Goal: Task Accomplishment & Management: Manage account settings

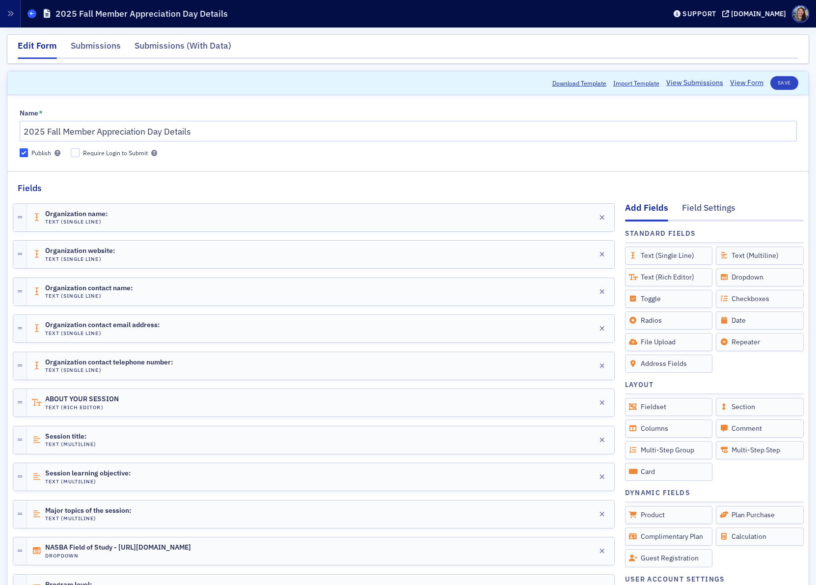
click at [33, 13] on icon at bounding box center [32, 13] width 4 height 4
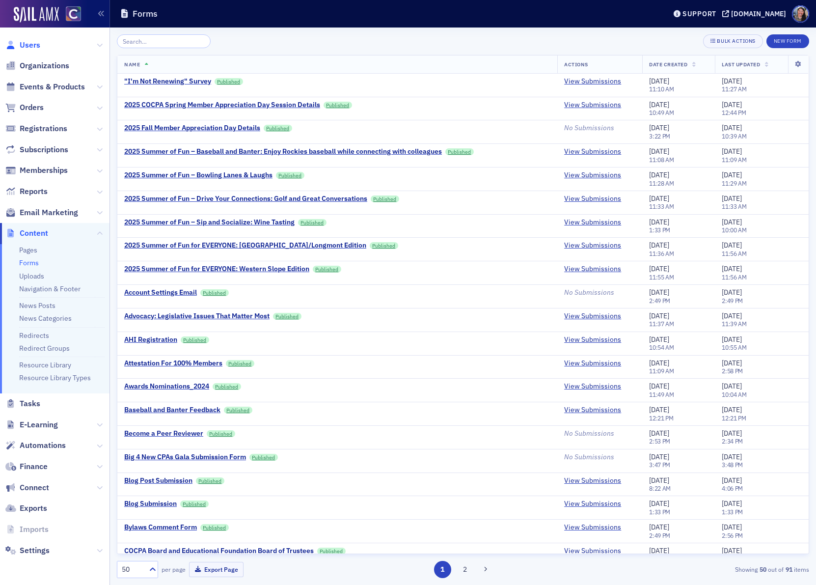
click at [30, 43] on span "Users" at bounding box center [30, 45] width 21 height 11
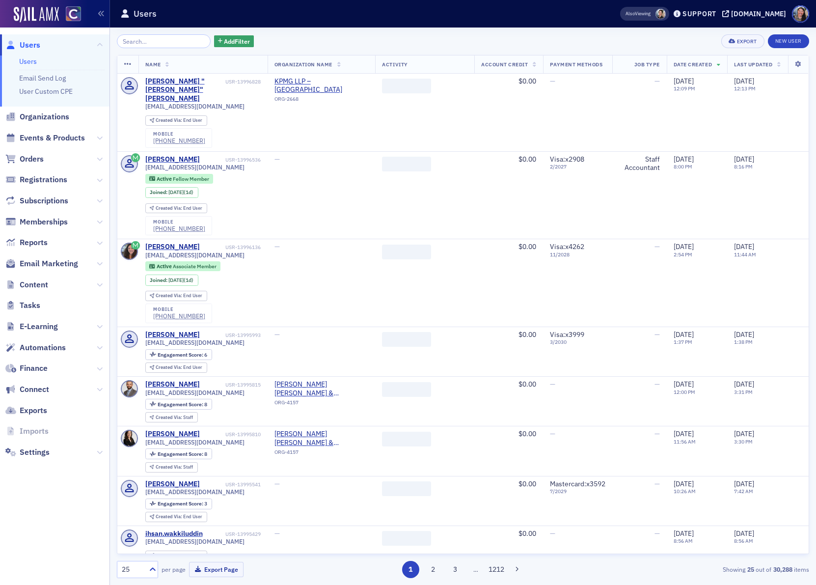
click at [166, 38] on input "search" at bounding box center [164, 41] width 94 height 14
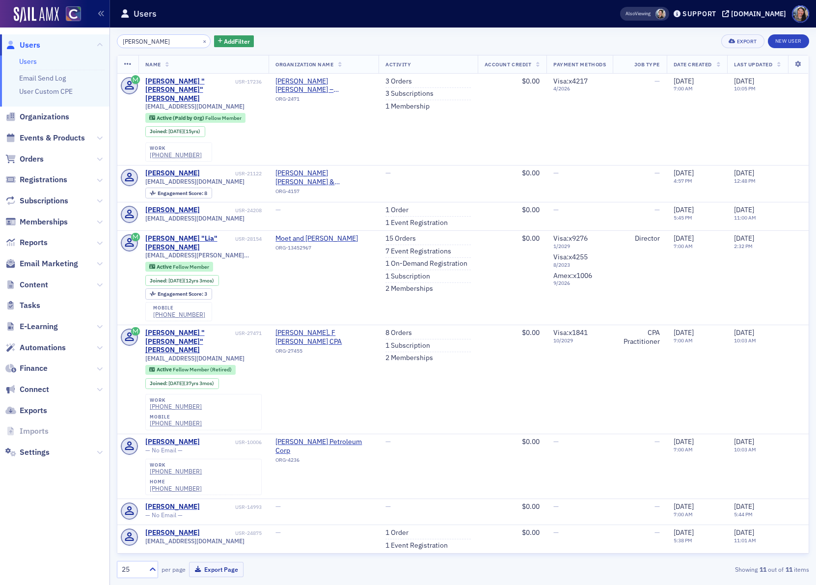
type input "[PERSON_NAME]"
click at [281, 244] on td "Moet and [PERSON_NAME] ORG-13452967" at bounding box center [324, 278] width 110 height 94
click at [399, 247] on link "7 Event Registrations" at bounding box center [418, 251] width 66 height 9
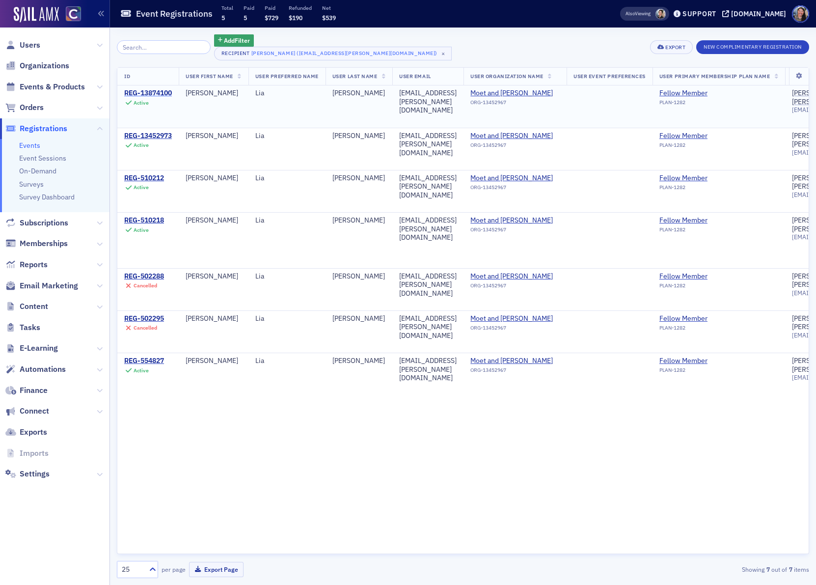
click at [164, 91] on div "REG-13874100" at bounding box center [148, 93] width 48 height 9
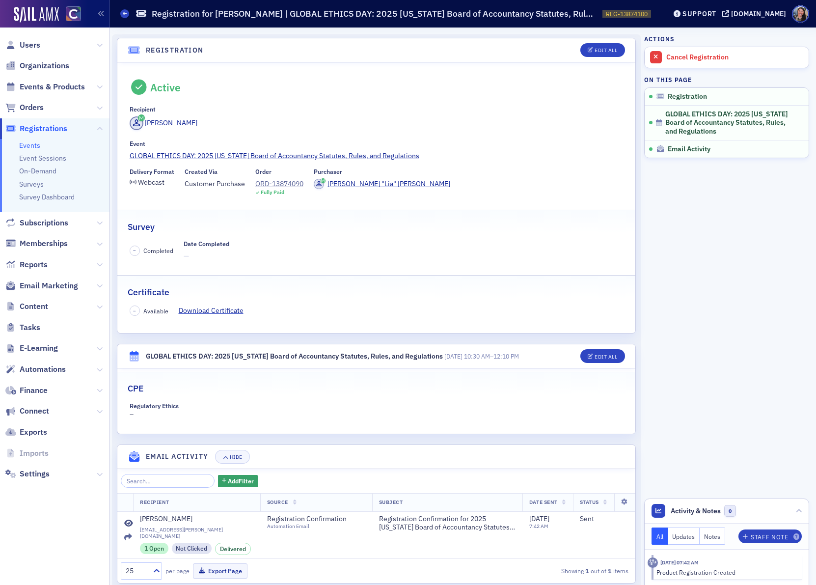
scroll to position [12, 0]
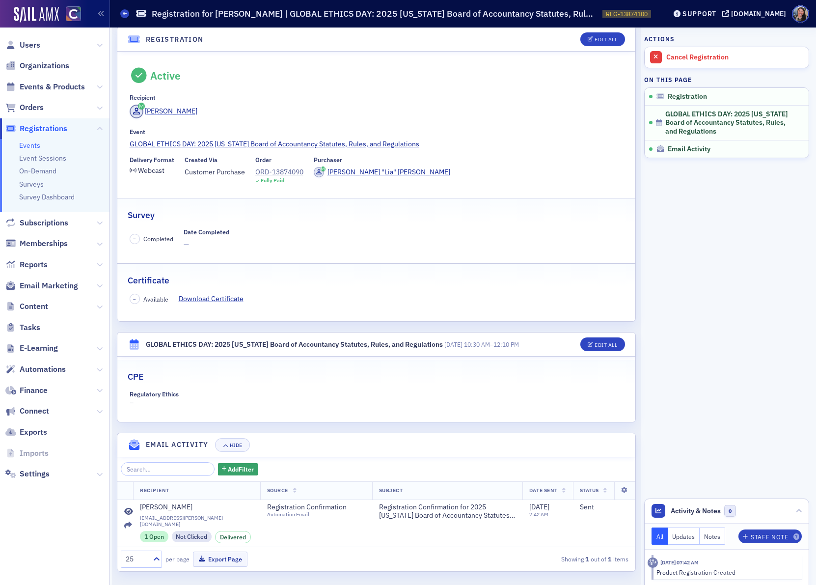
click at [278, 171] on div "ORD-13874090" at bounding box center [279, 172] width 48 height 10
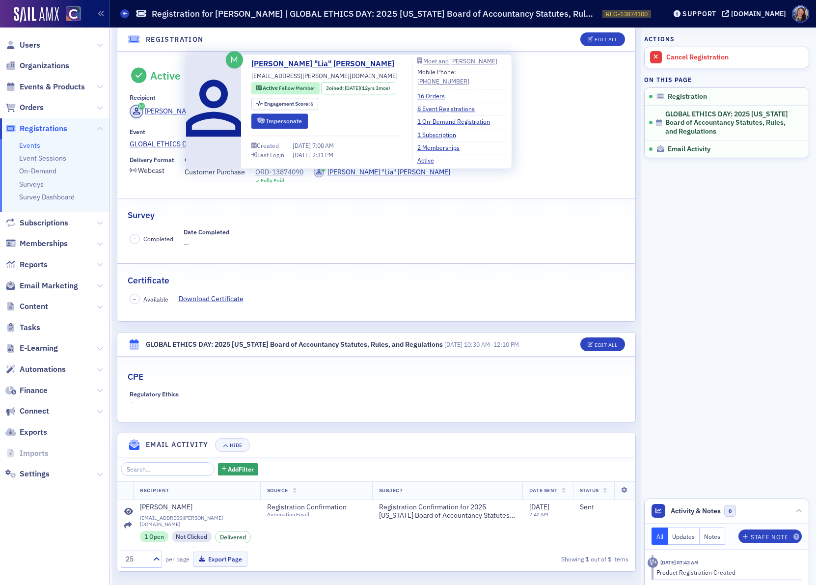
click at [169, 108] on div "[PERSON_NAME]" at bounding box center [171, 111] width 53 height 10
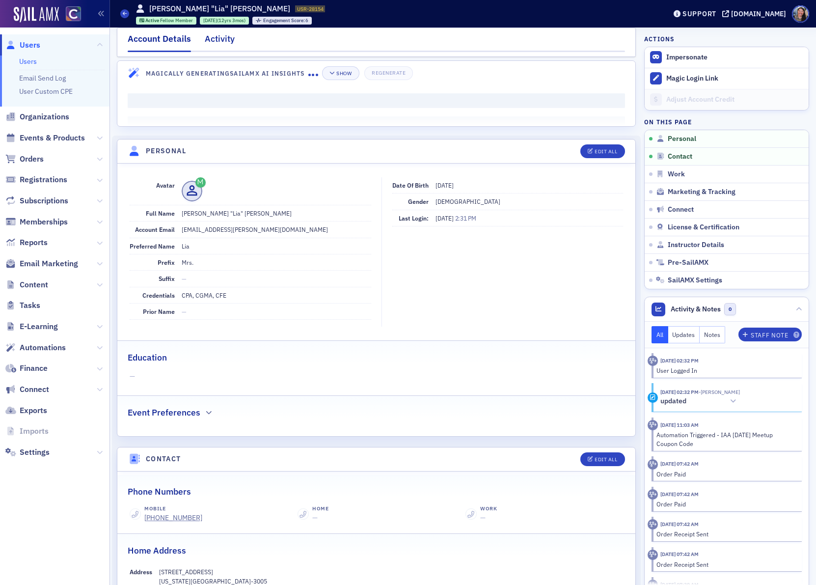
click at [220, 40] on div "Activity" at bounding box center [220, 41] width 30 height 18
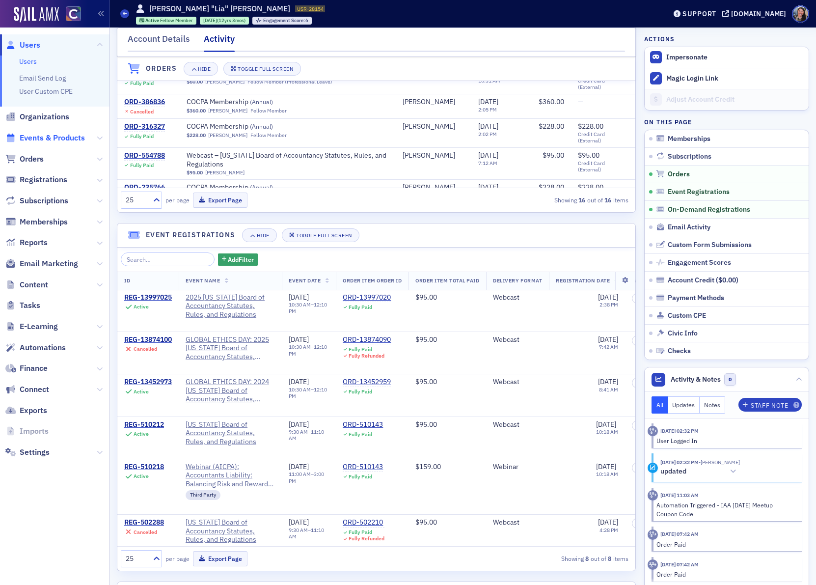
click at [43, 140] on span "Events & Products" at bounding box center [52, 138] width 65 height 11
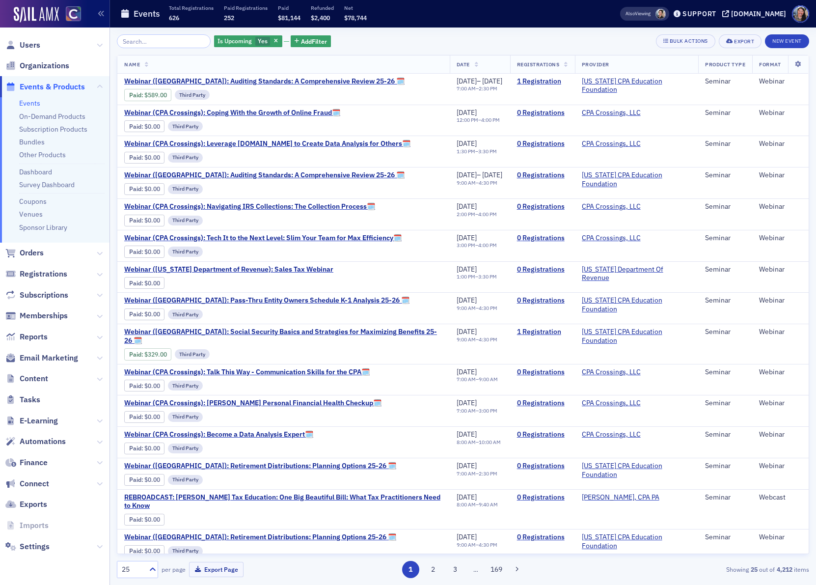
click at [154, 44] on input "search" at bounding box center [164, 41] width 94 height 14
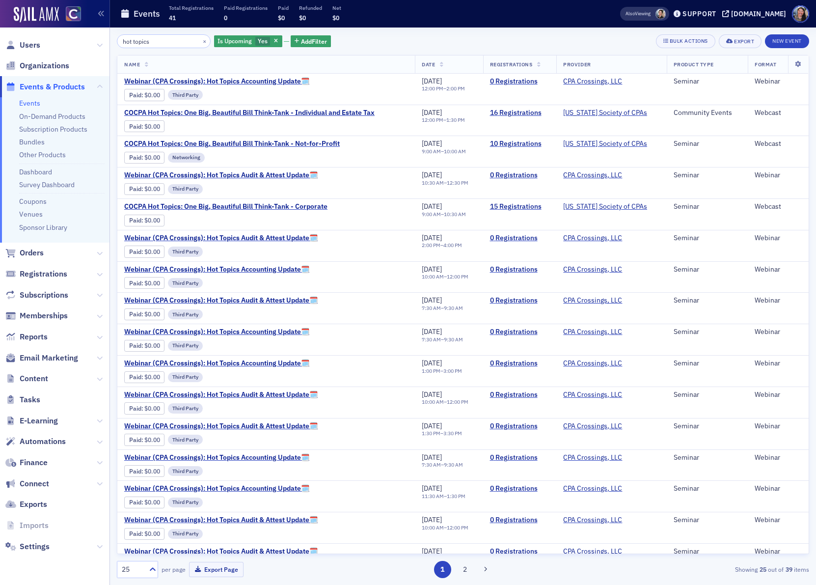
type input "hot topics"
click at [263, 207] on span "COCPA Hot Topics: One Big, Beautiful Bill Think-Tank - Corporate" at bounding box center [225, 206] width 203 height 9
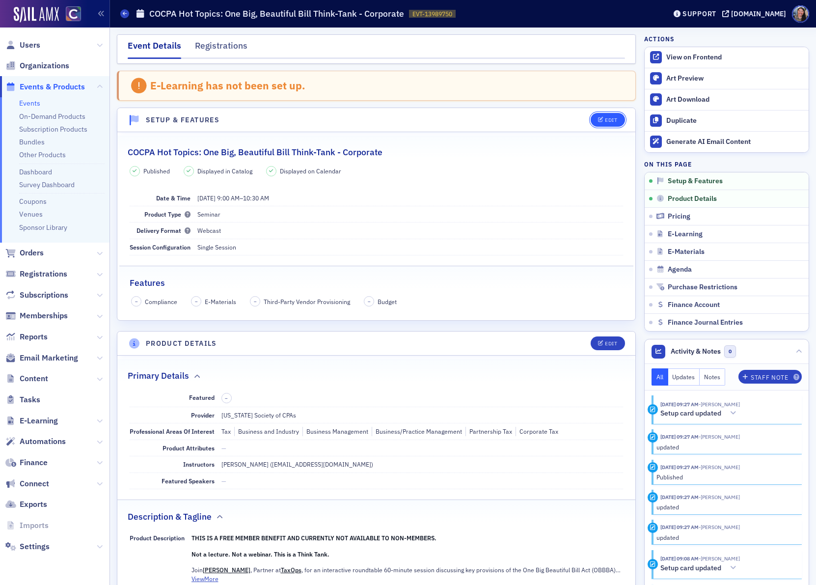
click at [616, 118] on div "Edit" at bounding box center [611, 119] width 12 height 5
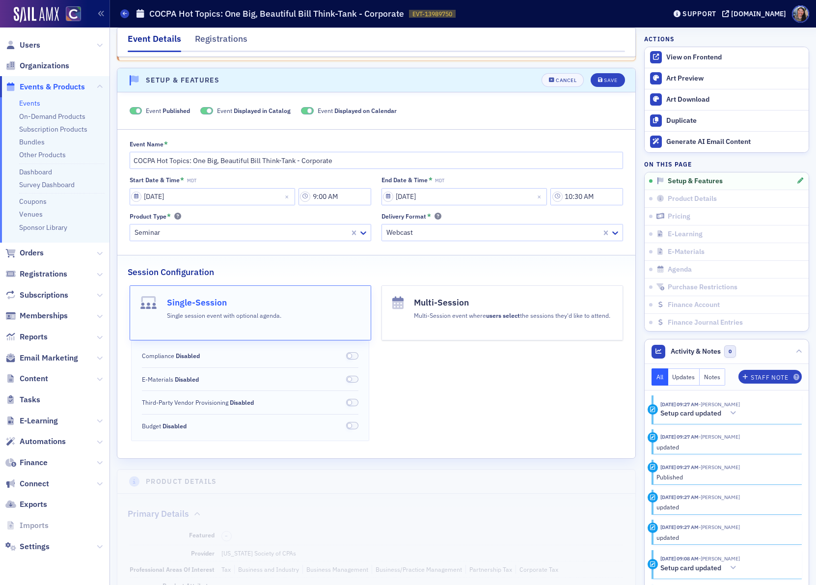
scroll to position [50, 0]
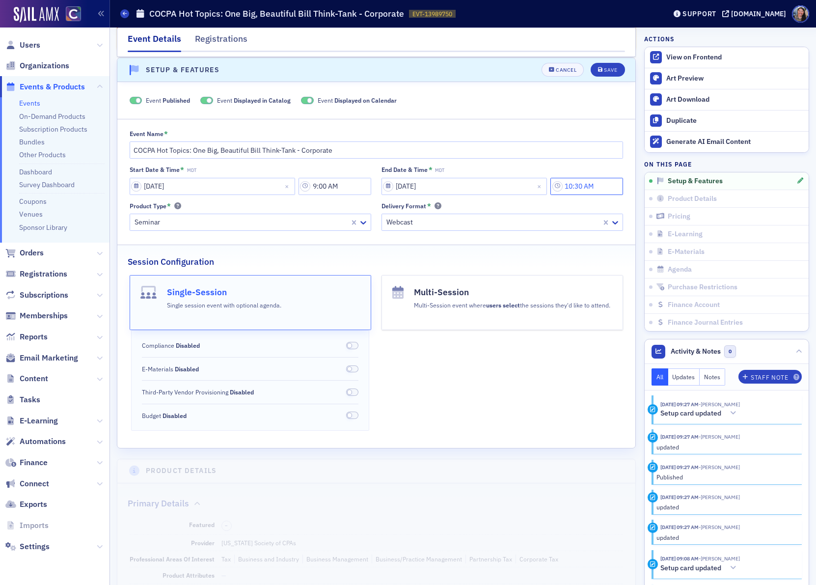
click at [581, 182] on input "10:30 AM" at bounding box center [586, 186] width 73 height 17
type input "10:00 AM"
click at [610, 67] on div "Save" at bounding box center [610, 69] width 13 height 5
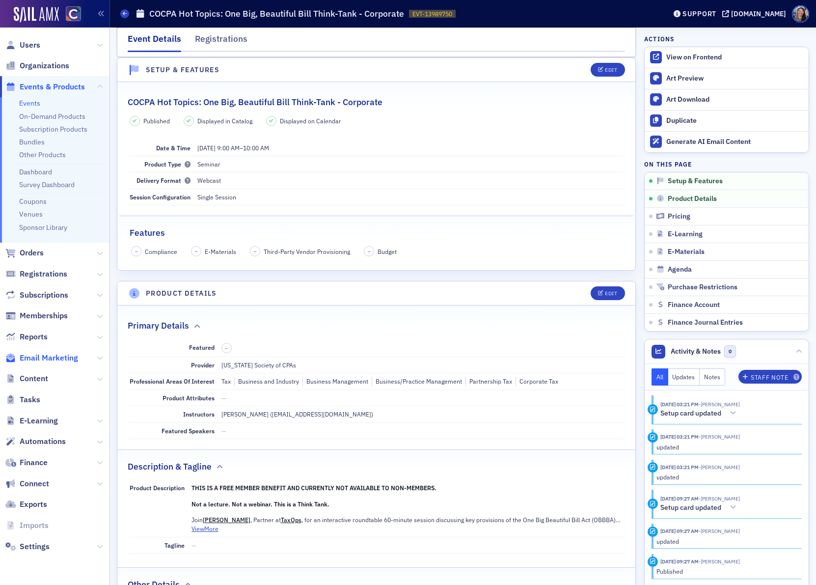
click at [45, 355] on span "Email Marketing" at bounding box center [49, 358] width 58 height 11
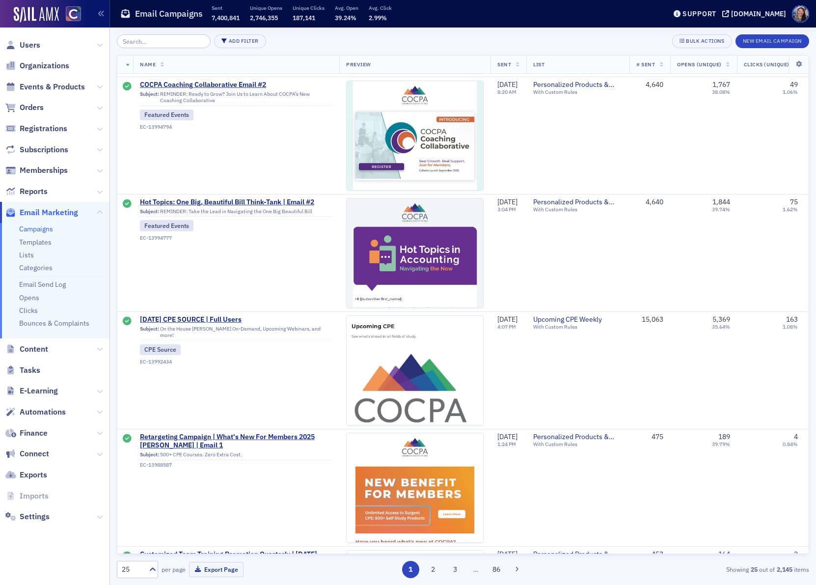
scroll to position [606, 0]
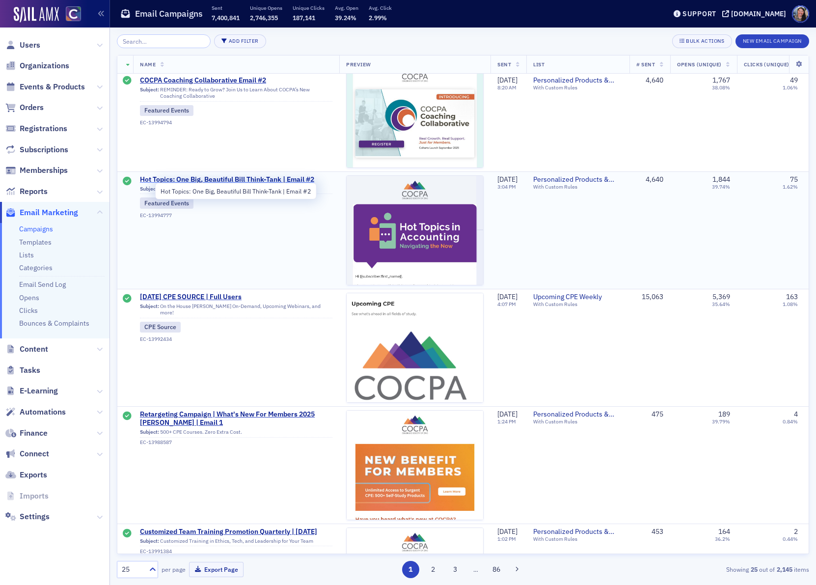
click at [241, 176] on span "Hot Topics: One Big, Beautiful Bill Think-Tank | Email #2" at bounding box center [236, 179] width 192 height 9
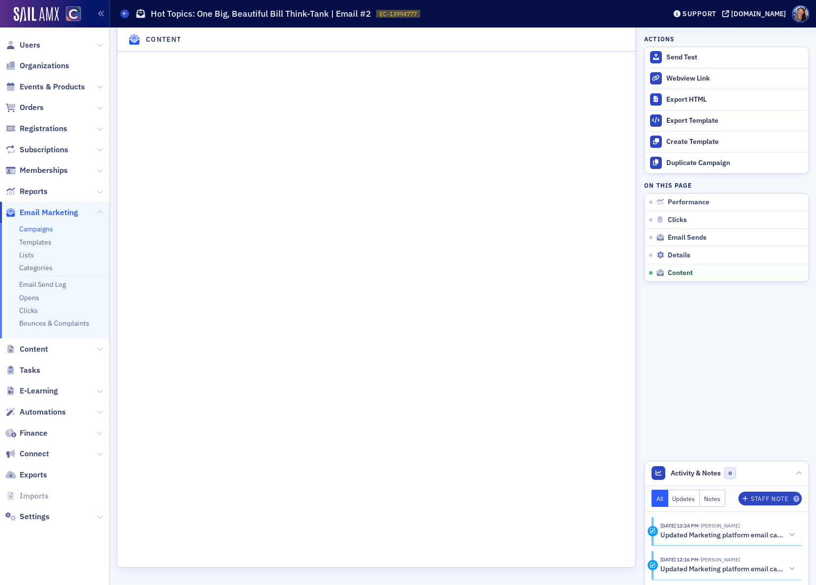
scroll to position [1237, 0]
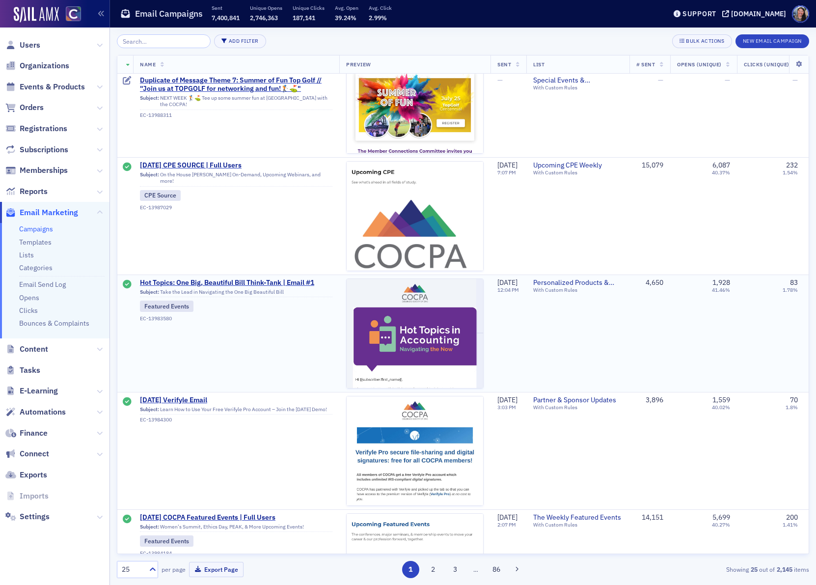
scroll to position [1914, 0]
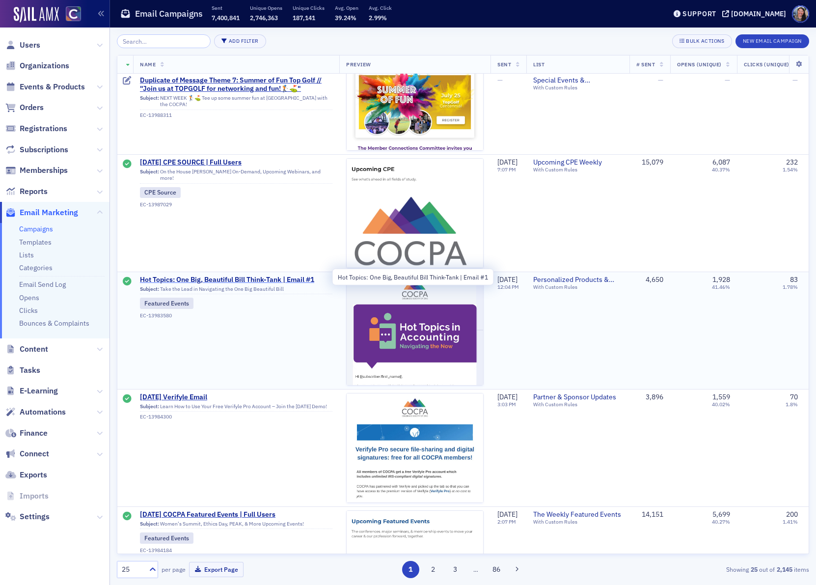
click at [286, 275] on span "Hot Topics: One Big, Beautiful Bill Think-Tank | Email #1" at bounding box center [236, 279] width 192 height 9
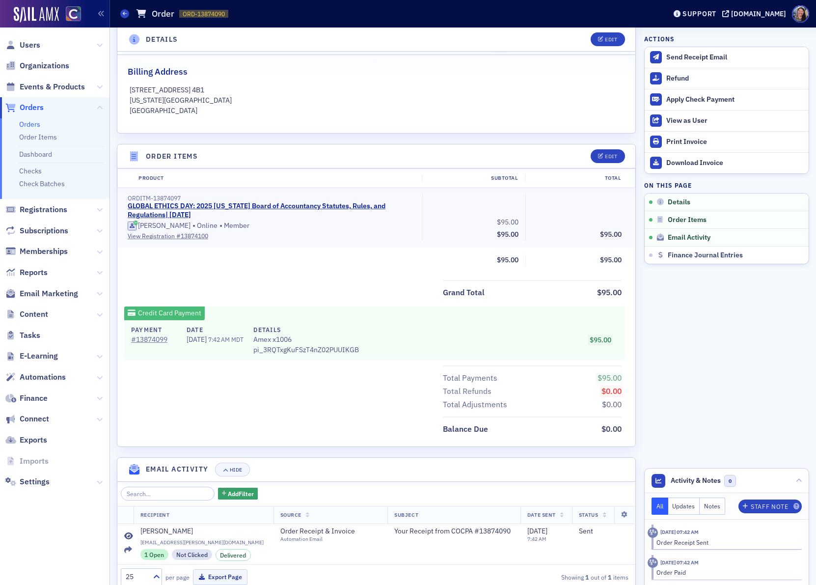
scroll to position [235, 0]
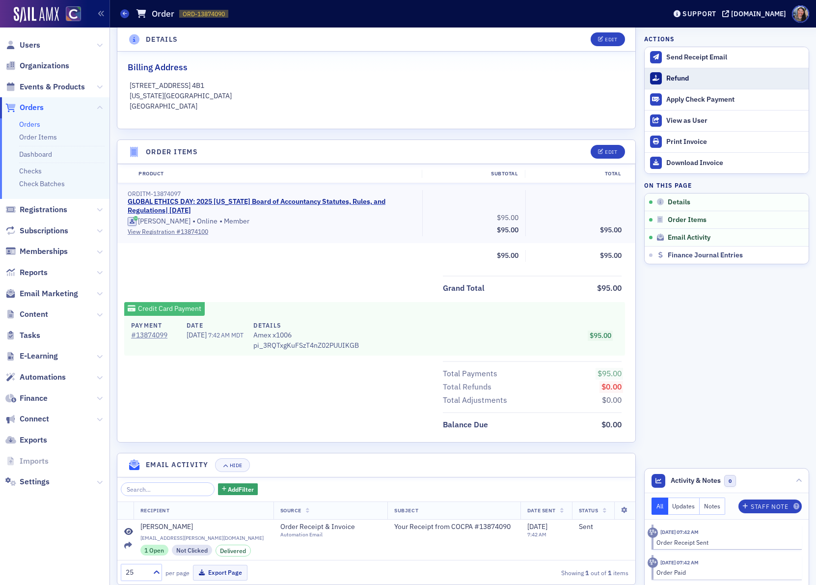
click at [675, 80] on div "Refund" at bounding box center [734, 78] width 137 height 9
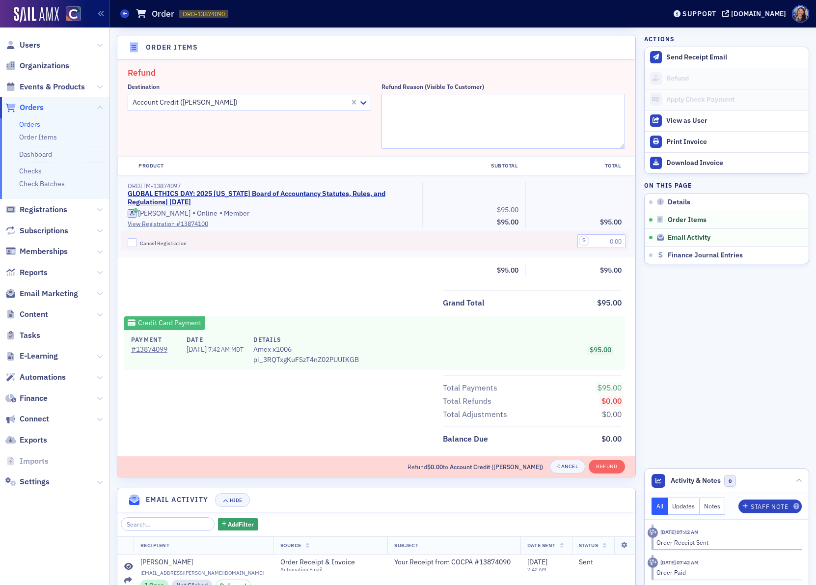
scroll to position [340, 0]
click at [419, 120] on textarea "Refund Reason (Visible to Customer)" at bounding box center [504, 120] width 244 height 55
type textarea "Transferring to December 5"
click at [148, 243] on span "Cancel Registration" at bounding box center [163, 242] width 47 height 7
click at [137, 243] on input "Cancel Registration" at bounding box center [132, 241] width 9 height 9
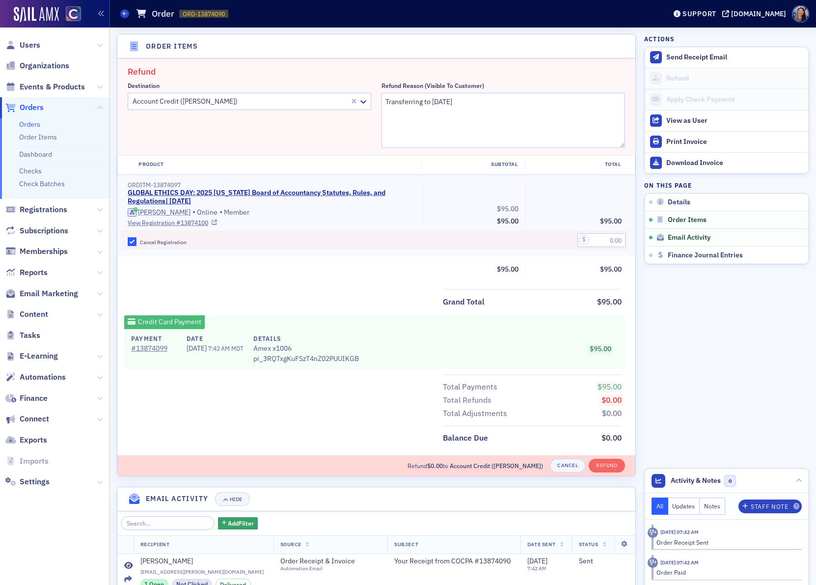
checkbox input "true"
click at [615, 238] on input "text" at bounding box center [601, 240] width 48 height 14
type input "95.00"
click at [609, 463] on button "Refund" at bounding box center [607, 466] width 36 height 14
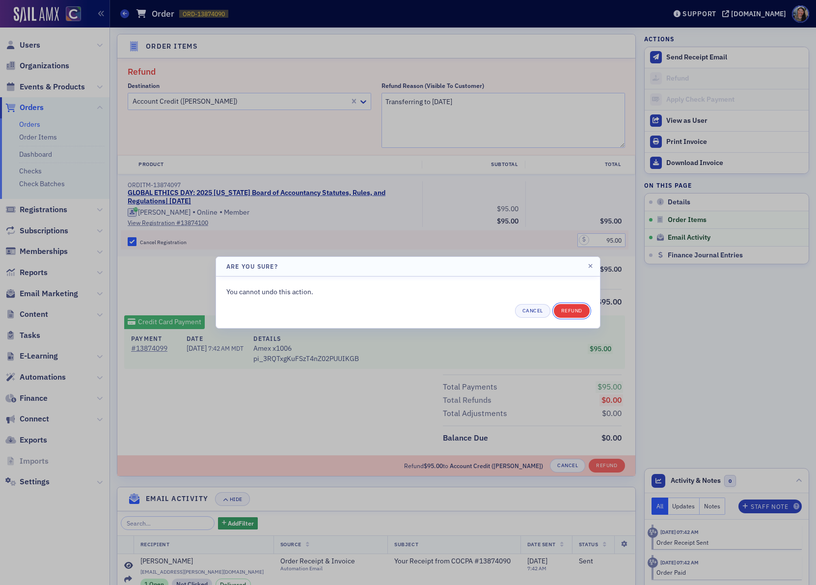
click at [573, 305] on button "Refund" at bounding box center [572, 311] width 36 height 14
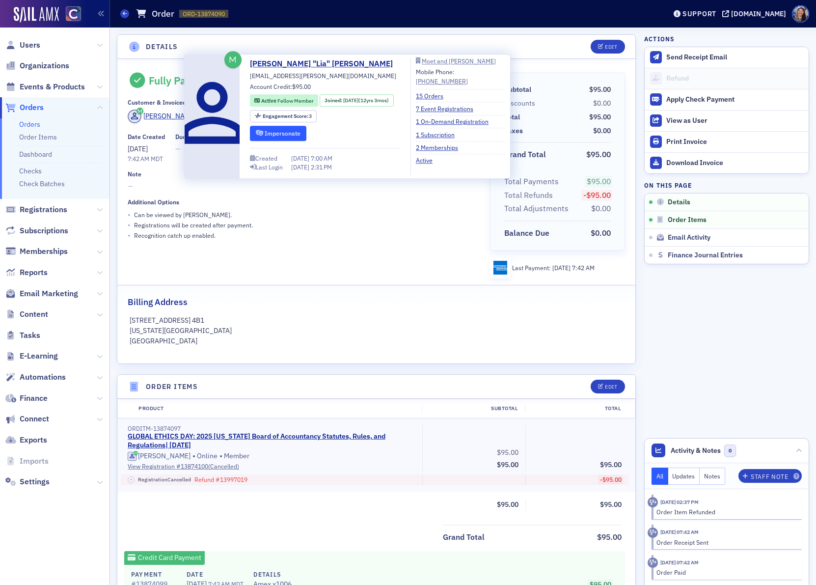
click at [277, 132] on button "Impersonate" at bounding box center [278, 133] width 56 height 15
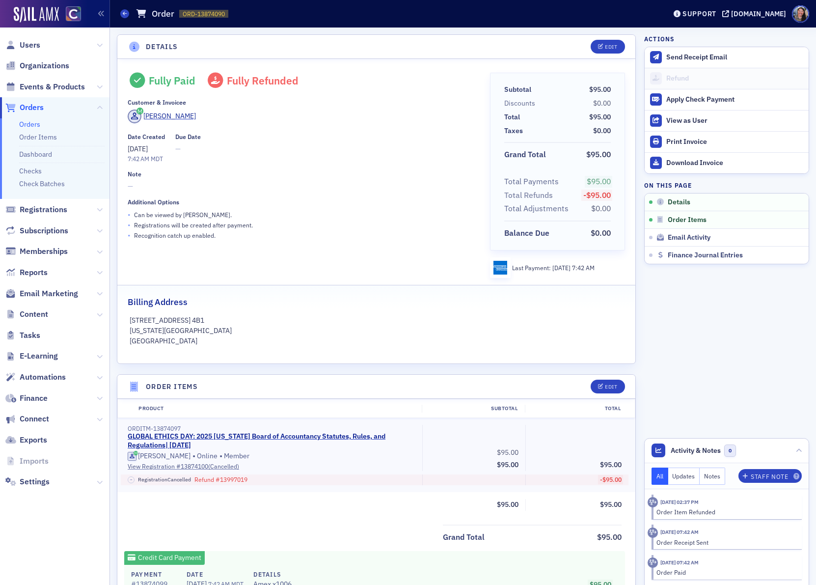
click at [333, 321] on p "170 W73RD Str. 4B1" at bounding box center [377, 320] width 494 height 10
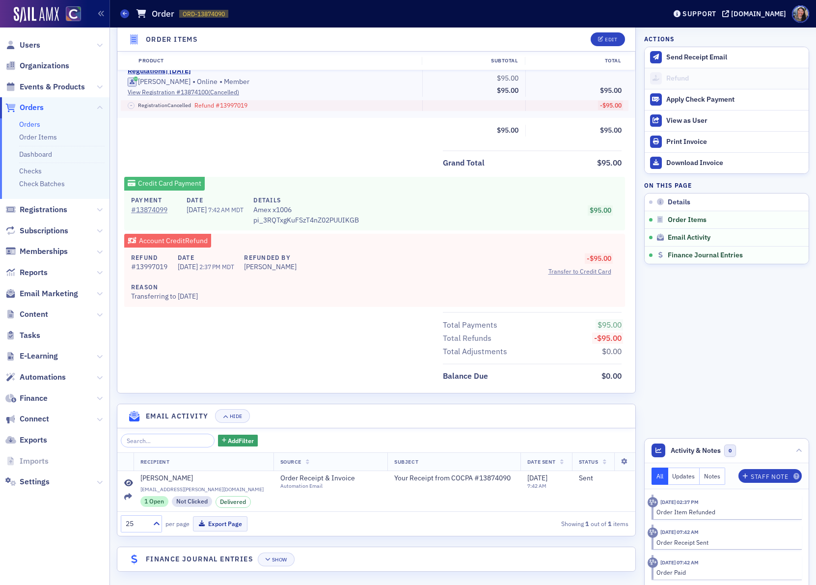
scroll to position [373, 0]
click at [27, 46] on span "Users" at bounding box center [30, 45] width 21 height 11
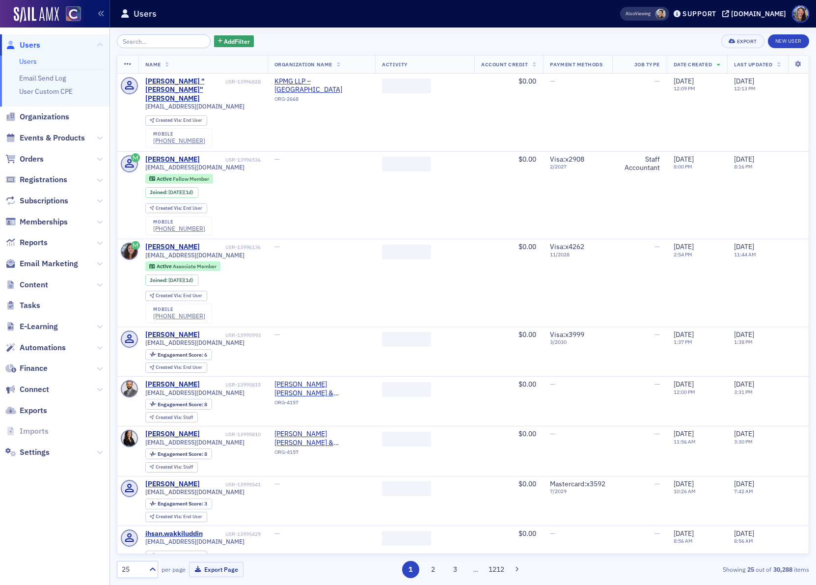
click at [162, 42] on input "search" at bounding box center [164, 41] width 94 height 14
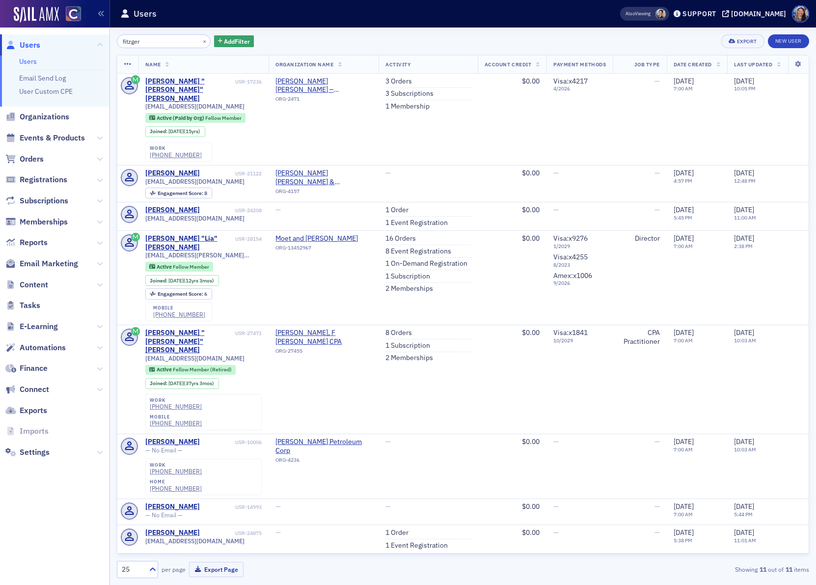
type input "fitzger"
